Goal: Task Accomplishment & Management: Use online tool/utility

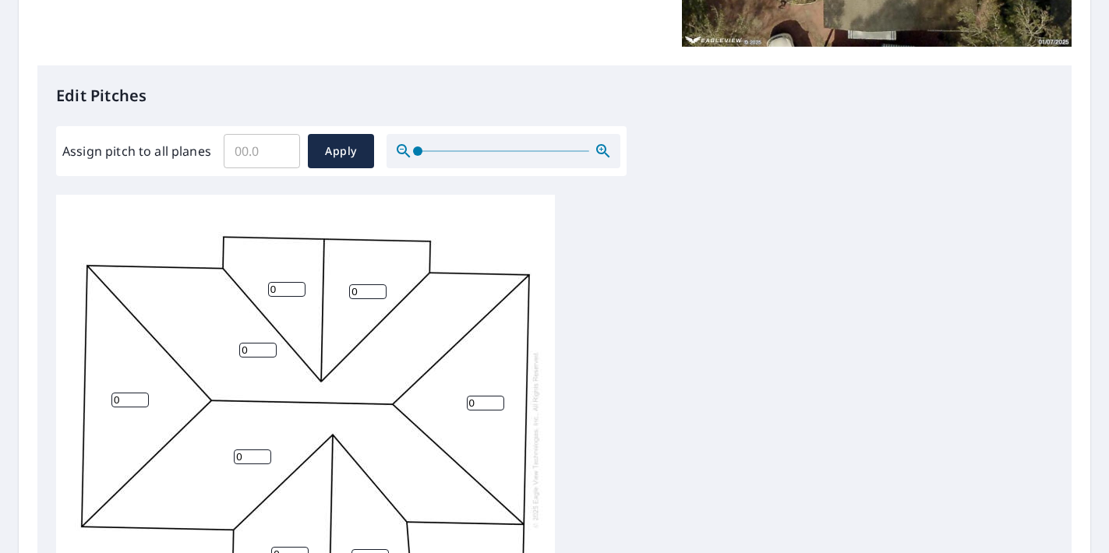
scroll to position [291, 0]
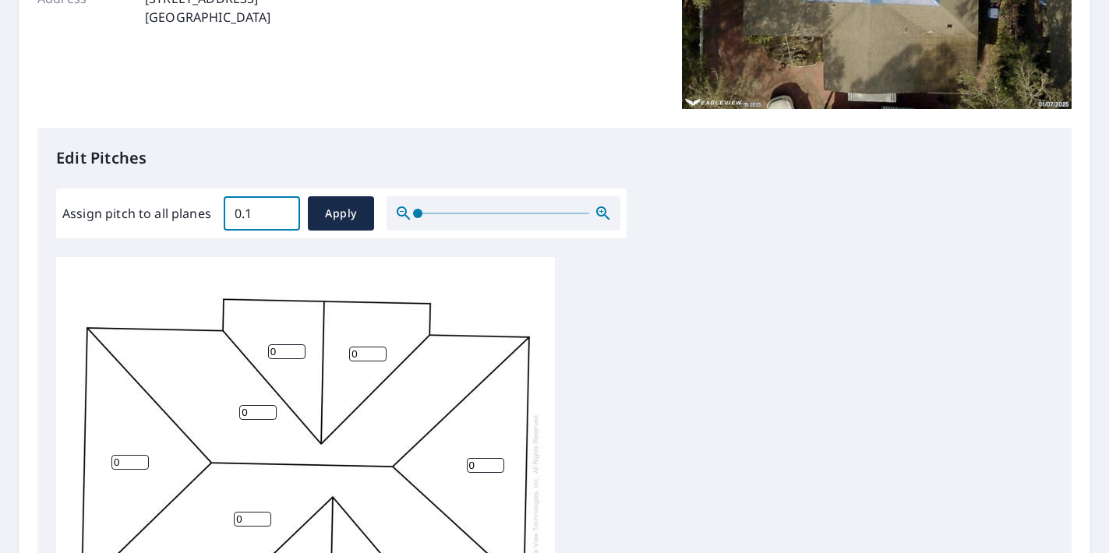
click at [284, 210] on input "0.1" at bounding box center [262, 214] width 76 height 44
click at [284, 210] on input "0.2" at bounding box center [262, 214] width 76 height 44
click at [284, 210] on input "0.3" at bounding box center [262, 214] width 76 height 44
click at [284, 210] on input "0.4" at bounding box center [262, 214] width 76 height 44
click at [284, 210] on input "0.5" at bounding box center [262, 214] width 76 height 44
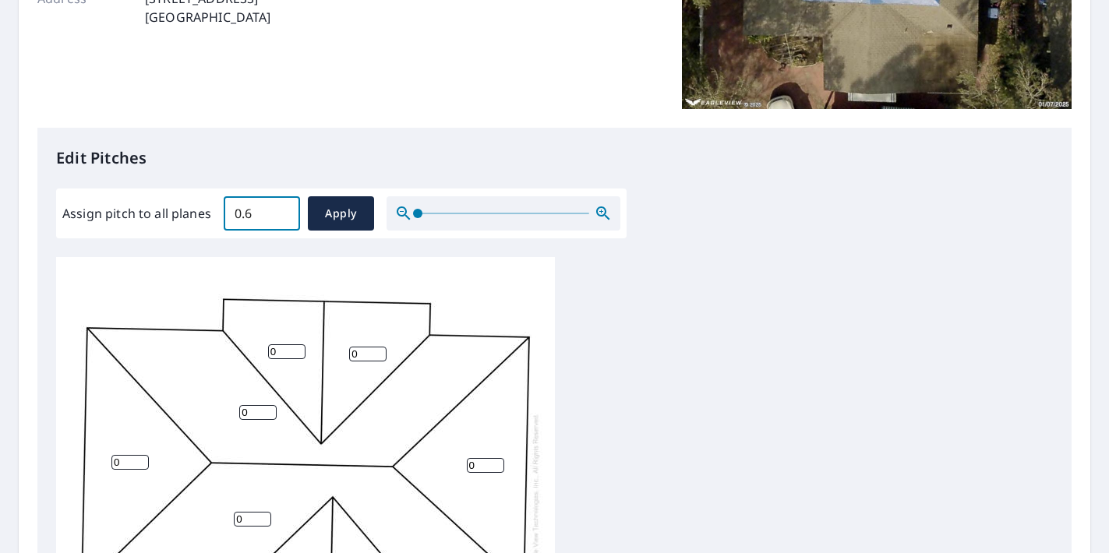
click at [284, 210] on input "0.6" at bounding box center [262, 214] width 76 height 44
click at [284, 210] on input "0.7" at bounding box center [262, 214] width 76 height 44
click at [283, 210] on input "0.8" at bounding box center [262, 214] width 76 height 44
click at [283, 210] on input "0.9" at bounding box center [262, 214] width 76 height 44
click at [283, 210] on input "1" at bounding box center [262, 214] width 76 height 44
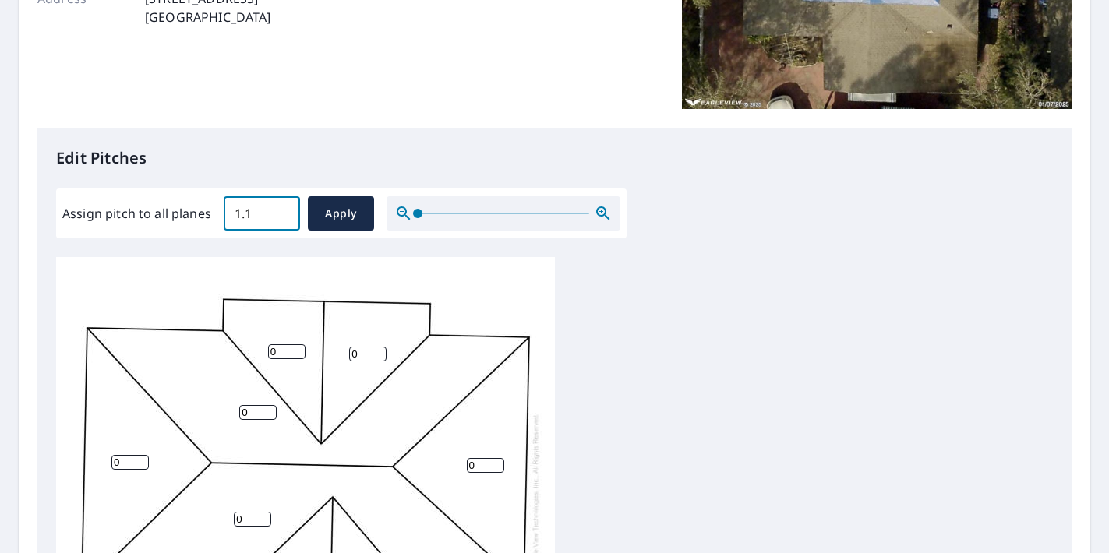
click at [283, 210] on input "1.1" at bounding box center [262, 214] width 76 height 44
click at [283, 210] on input "1.2" at bounding box center [262, 214] width 76 height 44
click at [283, 210] on input "1.3" at bounding box center [262, 214] width 76 height 44
click at [283, 210] on input "1.4" at bounding box center [262, 214] width 76 height 44
type input "1"
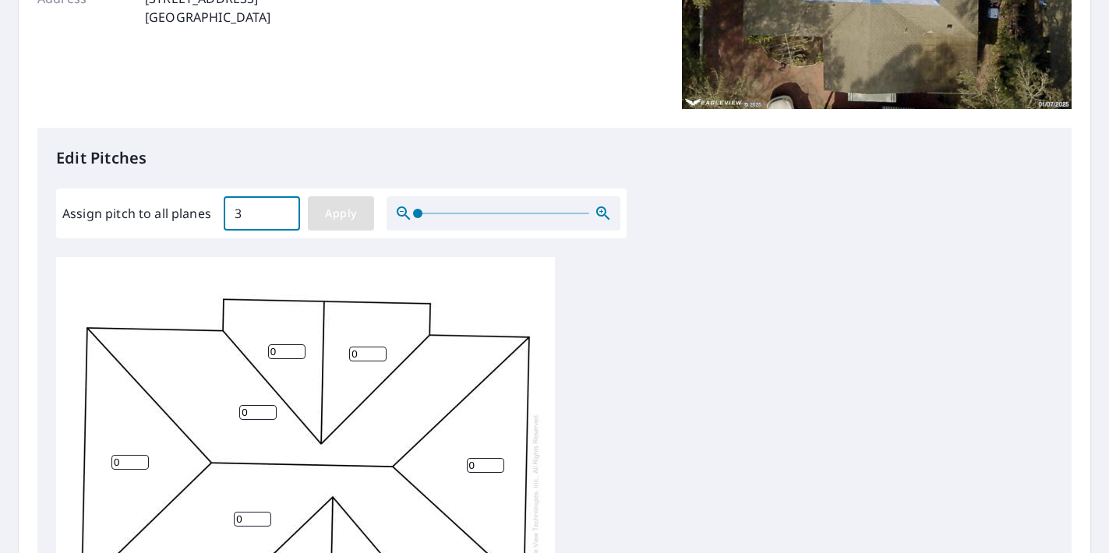
type input "3"
click at [334, 217] on span "Apply" at bounding box center [340, 213] width 41 height 19
type input "3"
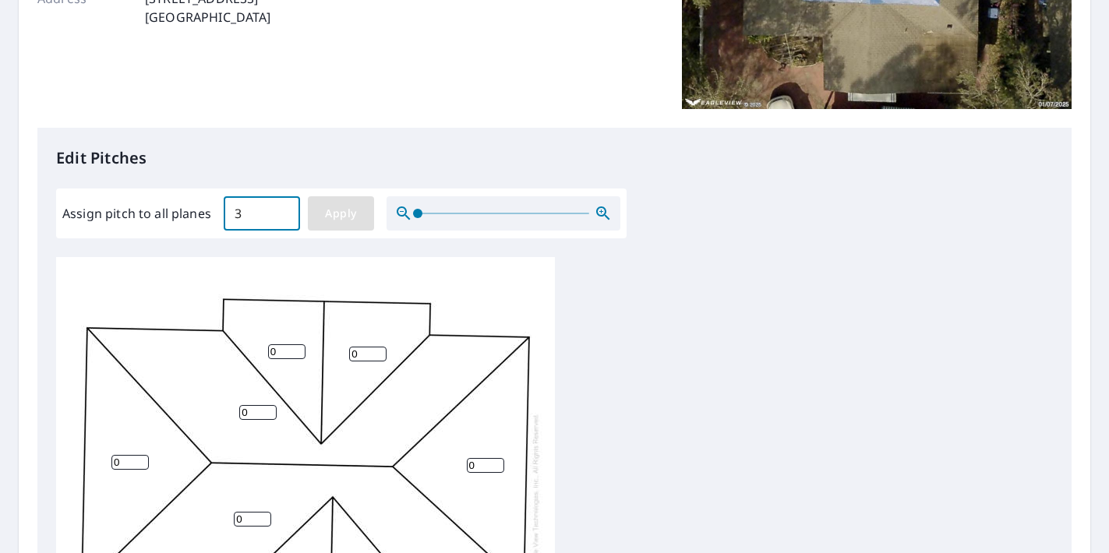
type input "3"
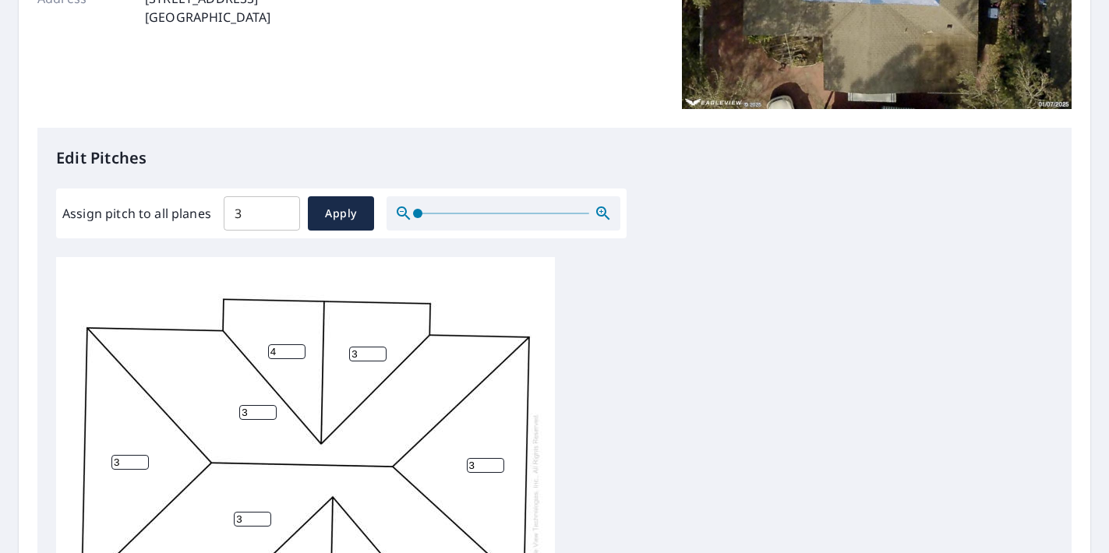
click at [299, 350] on input "4" at bounding box center [286, 351] width 37 height 15
type input "3"
click at [300, 354] on input "3" at bounding box center [286, 351] width 37 height 15
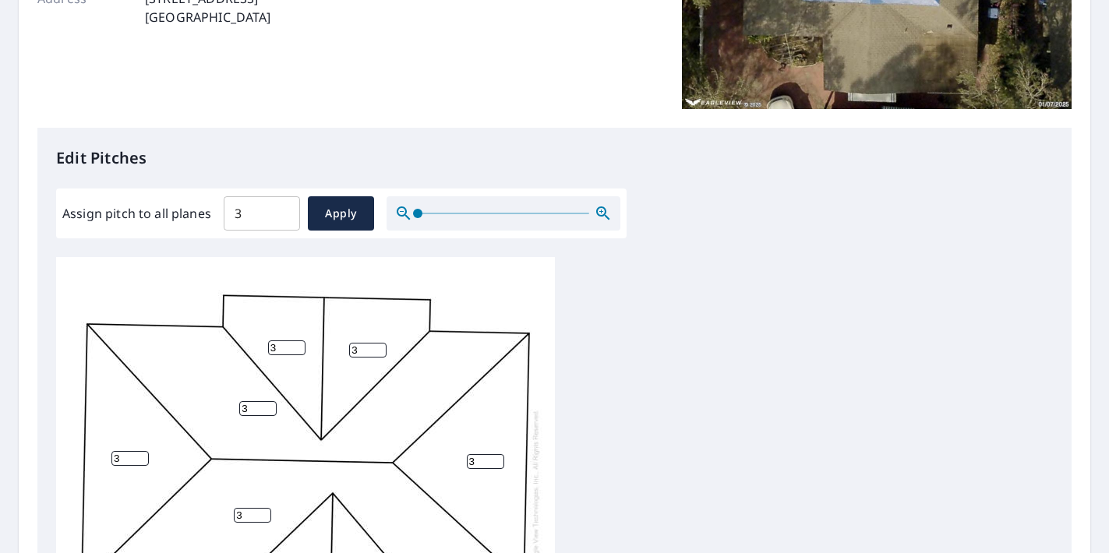
scroll to position [4, 0]
click at [656, 389] on div "3 3 3 3 3 3 3 3 3" at bounding box center [554, 501] width 997 height 489
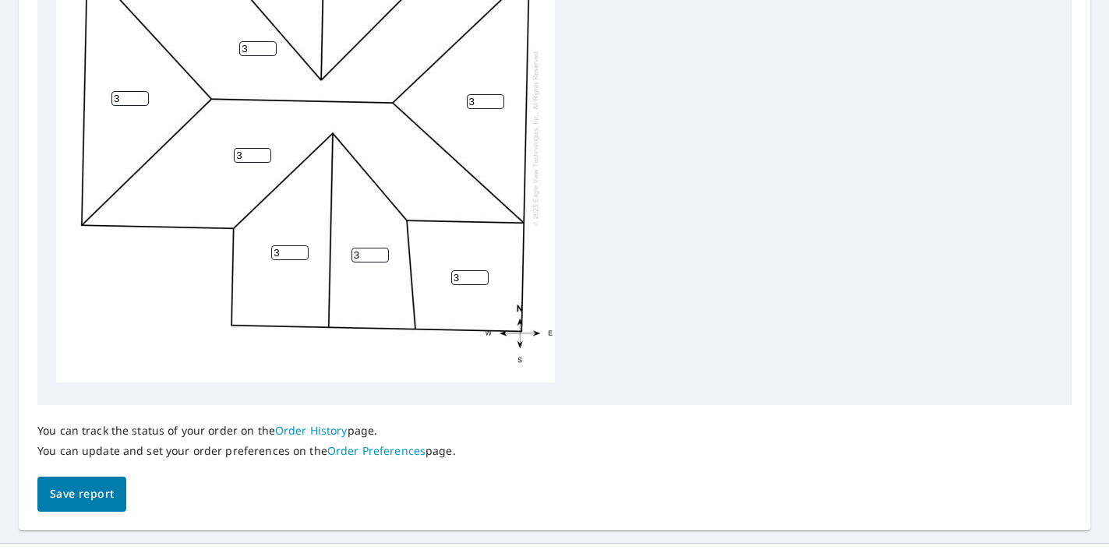
scroll to position [655, 0]
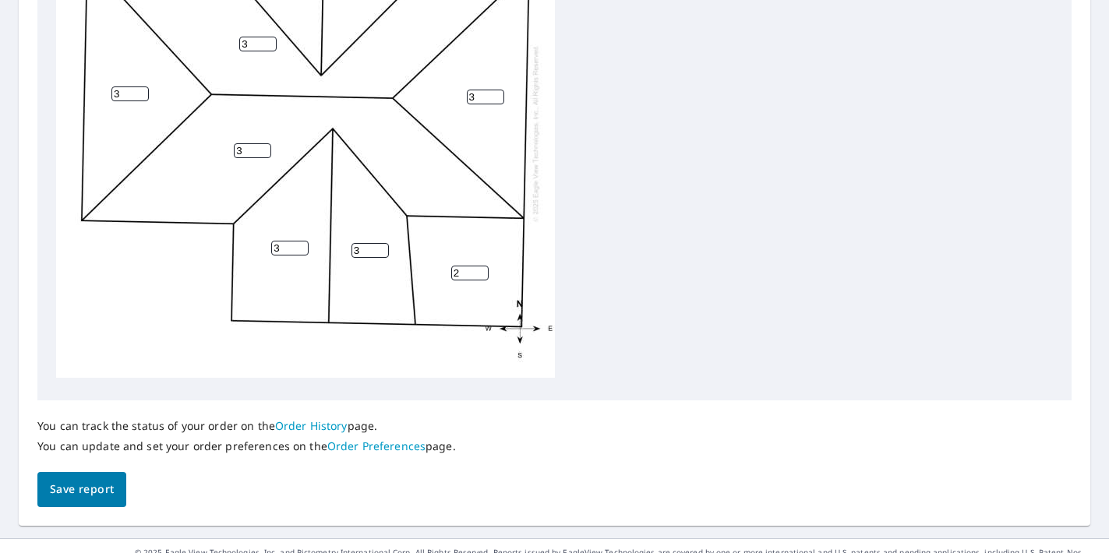
click at [479, 277] on input "2" at bounding box center [469, 273] width 37 height 15
type input "1"
click at [479, 277] on input "1" at bounding box center [469, 273] width 37 height 15
click at [633, 230] on div "3 3 3 3 3 1 3 3 3" at bounding box center [554, 136] width 997 height 489
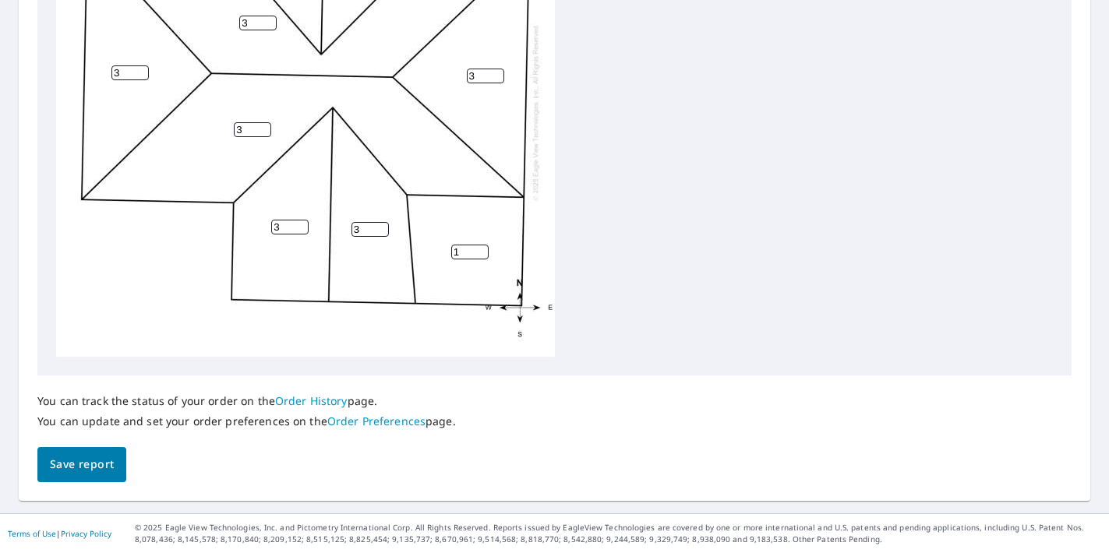
scroll to position [680, 0]
click at [66, 475] on button "Save report" at bounding box center [81, 465] width 89 height 35
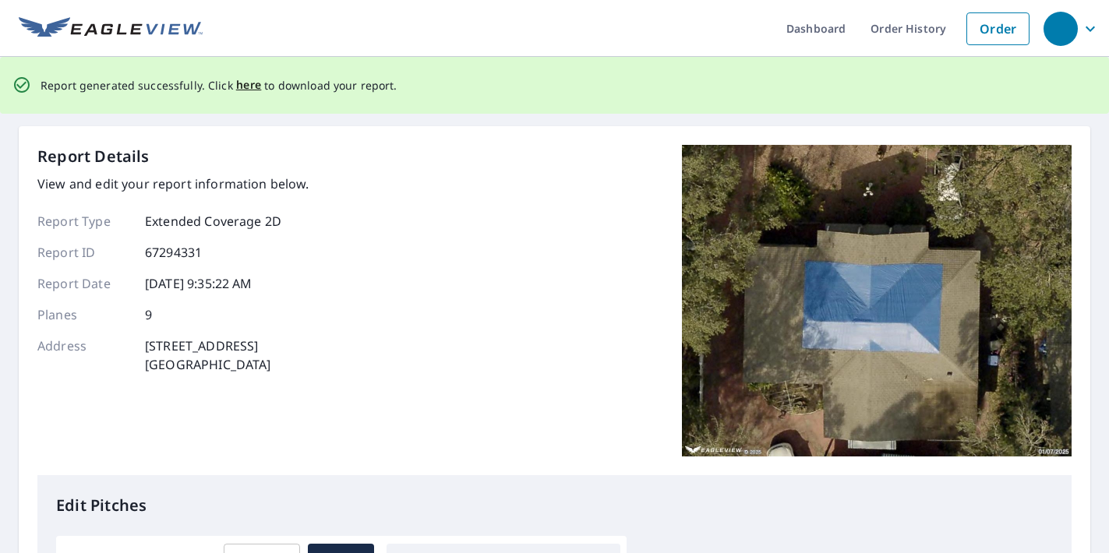
scroll to position [0, 0]
click at [1004, 19] on link "Order" at bounding box center [997, 28] width 63 height 33
